Goal: Transaction & Acquisition: Subscribe to service/newsletter

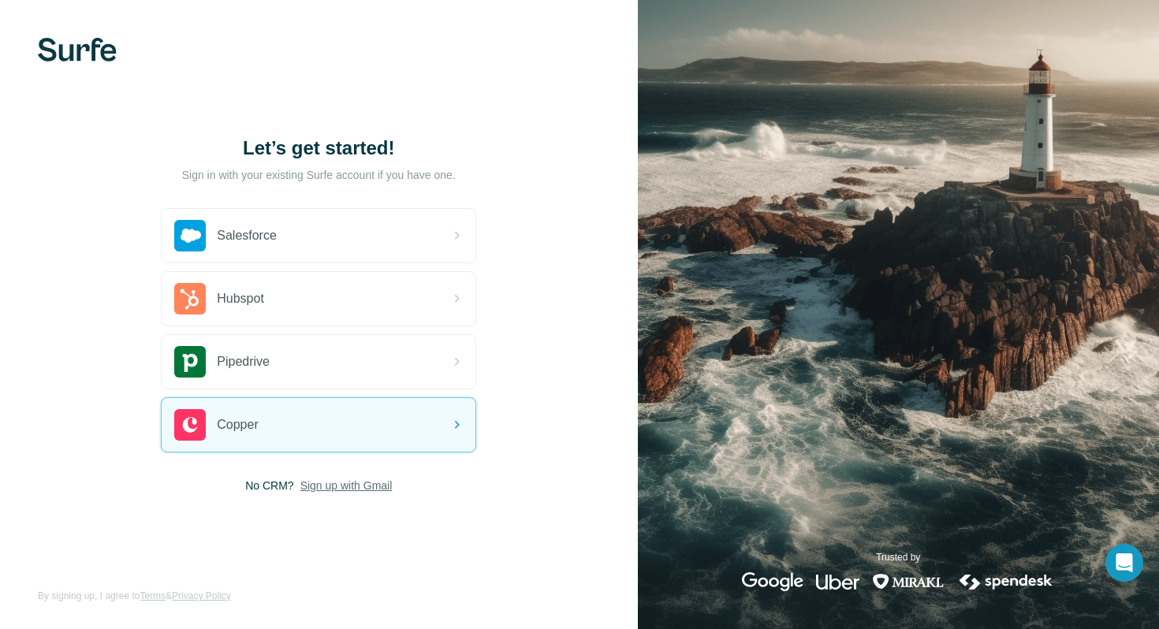
click at [345, 490] on span "Sign up with Gmail" at bounding box center [346, 486] width 92 height 16
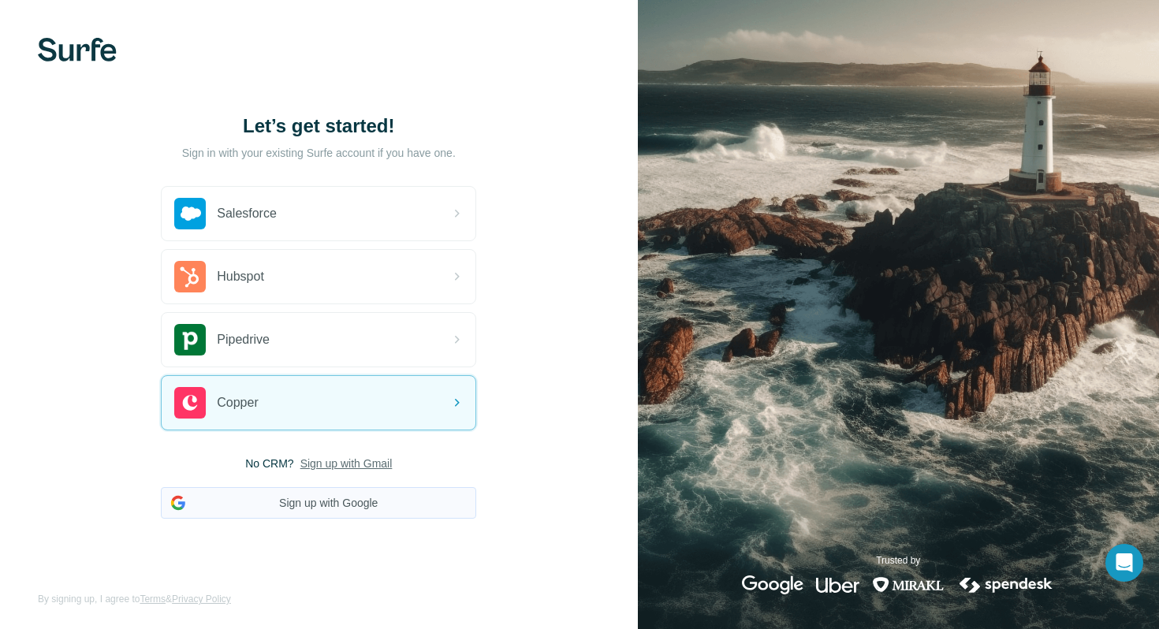
click at [389, 508] on button "Sign up with Google" at bounding box center [318, 503] width 315 height 32
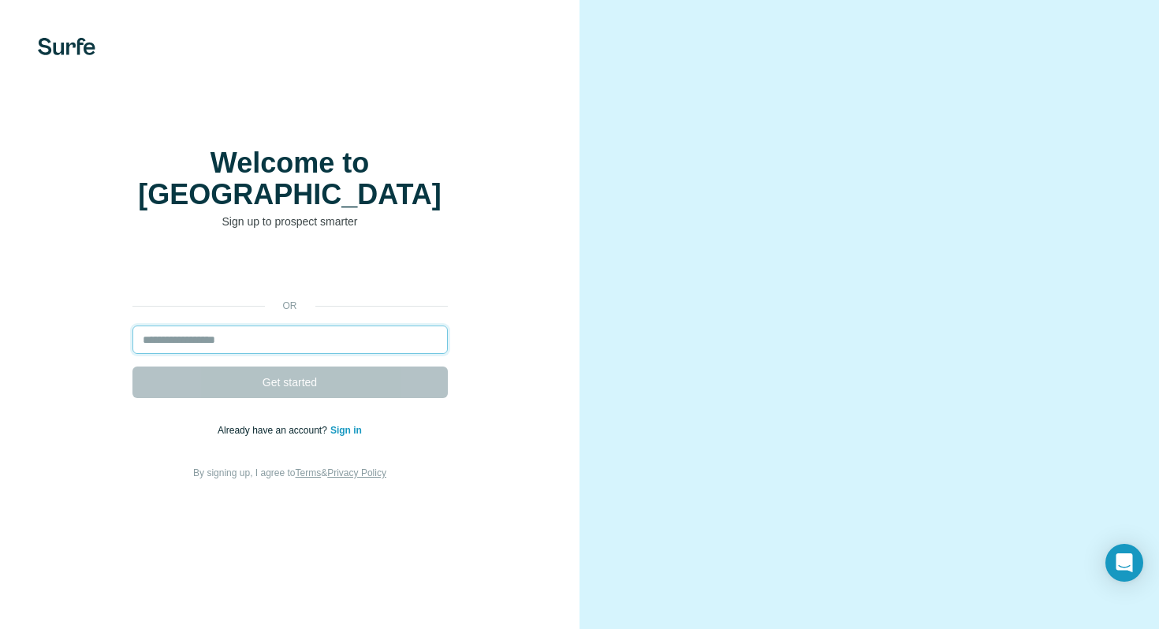
click at [375, 326] on input "email" at bounding box center [289, 340] width 315 height 28
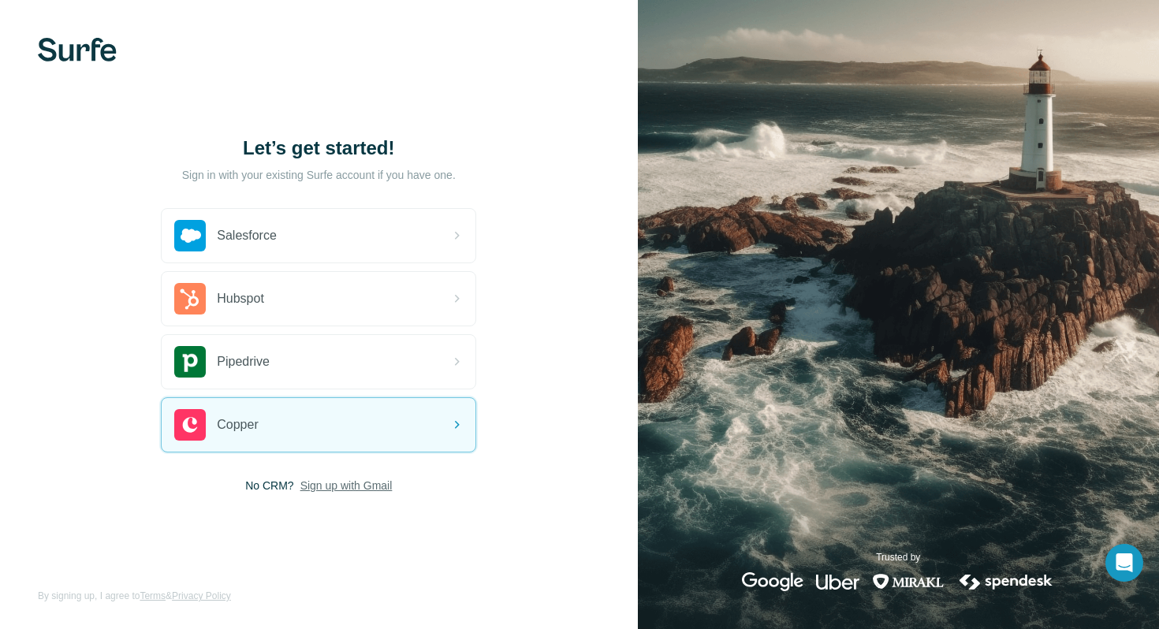
click at [315, 485] on span "Sign up with Gmail" at bounding box center [346, 486] width 92 height 16
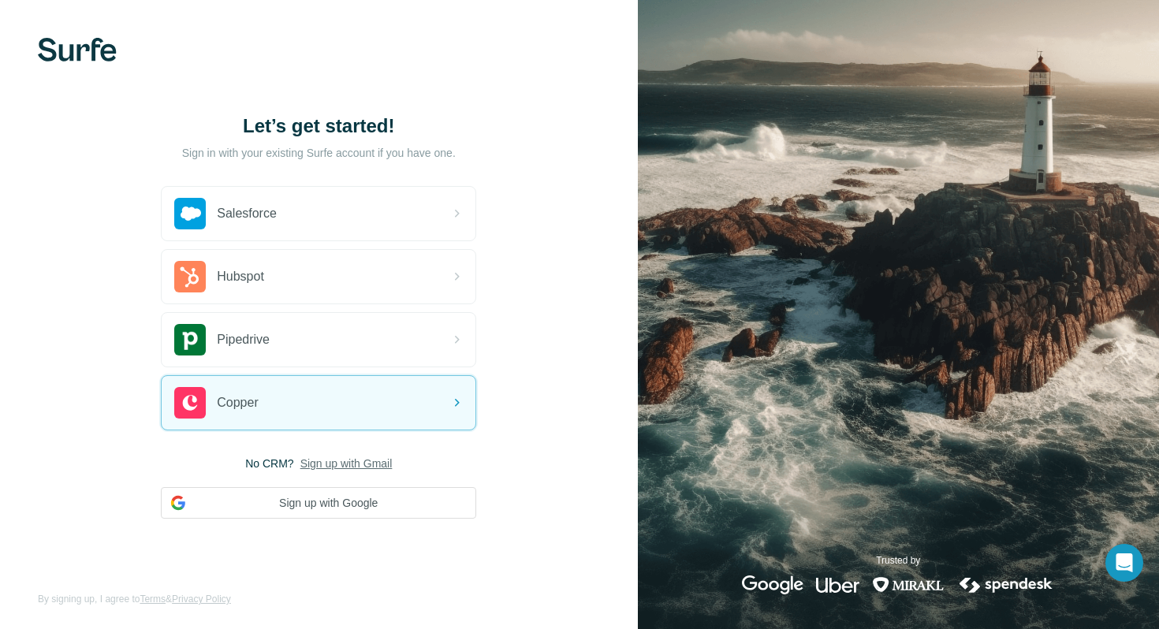
click at [348, 461] on span "Sign up with Gmail" at bounding box center [346, 464] width 92 height 16
click at [345, 463] on span "Sign up with Gmail" at bounding box center [346, 464] width 92 height 16
click at [338, 509] on button "Sign up with Google" at bounding box center [318, 503] width 315 height 32
